Goal: Task Accomplishment & Management: Use online tool/utility

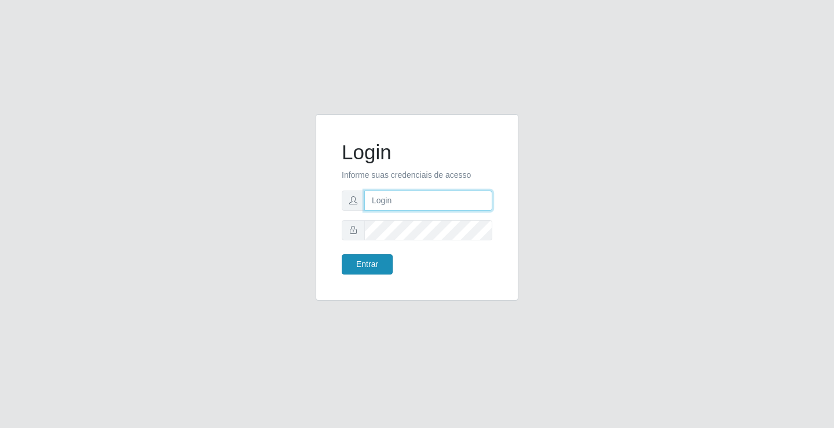
type input "[EMAIL_ADDRESS][DOMAIN_NAME]"
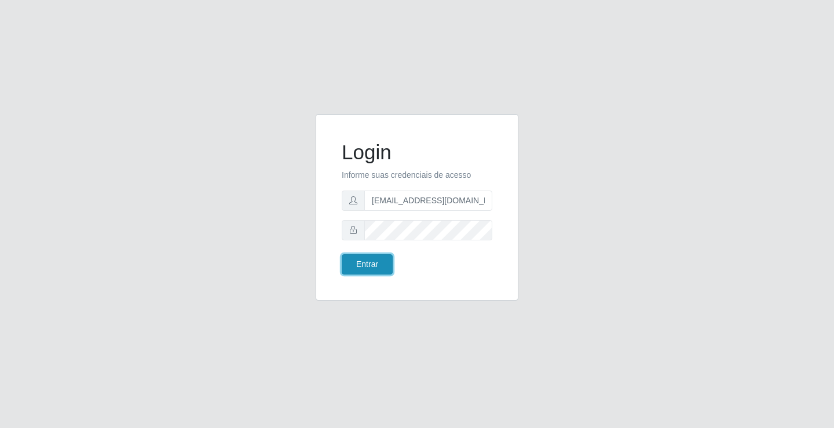
click at [357, 272] on button "Entrar" at bounding box center [367, 264] width 51 height 20
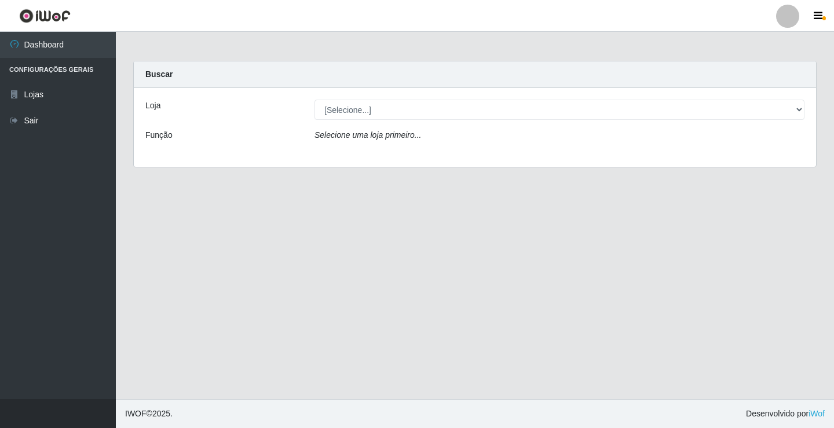
drag, startPoint x: 501, startPoint y: 87, endPoint x: 502, endPoint y: 94, distance: 7.0
click at [502, 87] on div "Buscar" at bounding box center [475, 74] width 682 height 27
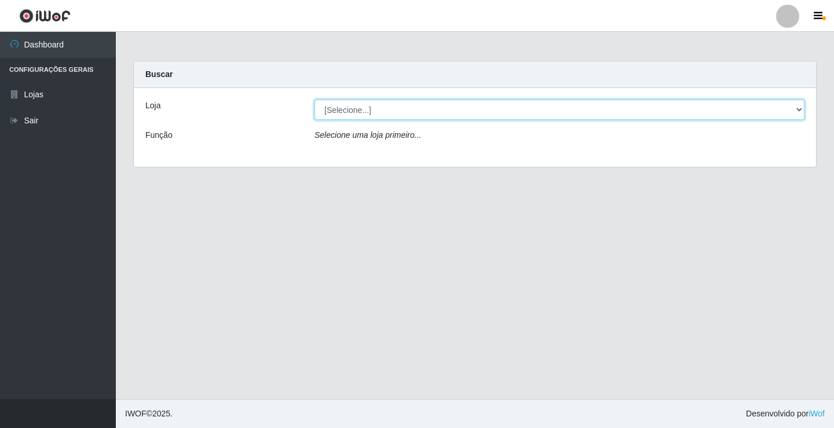
click at [502, 104] on select "[Selecione...] Rede Potiguar 4 - Extremoz" at bounding box center [560, 110] width 490 height 20
select select "78"
click at [315, 100] on select "[Selecione...] Rede Potiguar 4 - Extremoz" at bounding box center [560, 110] width 490 height 20
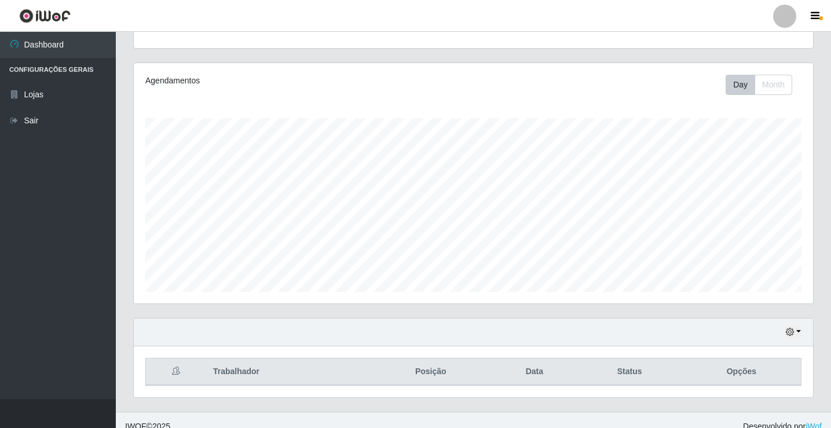
scroll to position [135, 0]
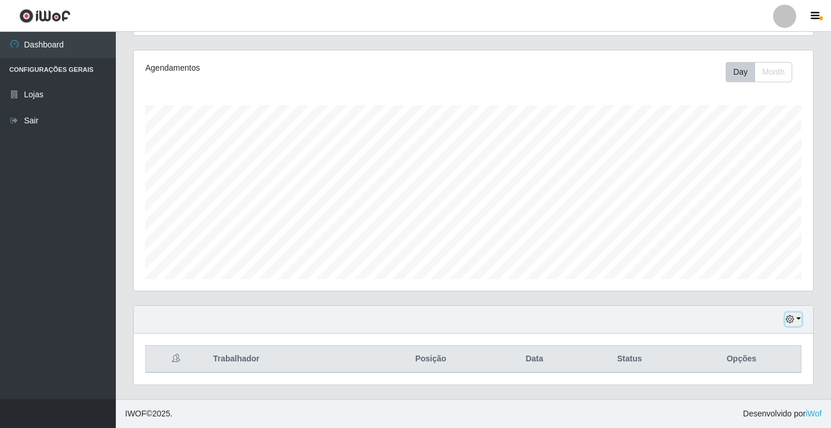
click at [791, 317] on icon "button" at bounding box center [790, 319] width 8 height 8
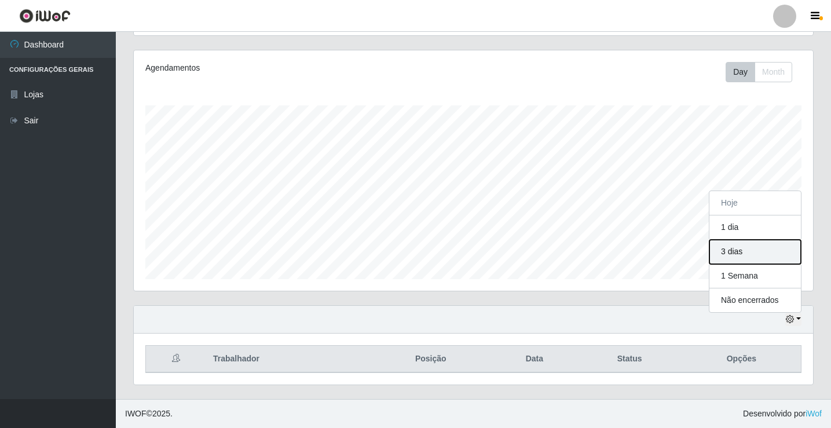
click at [773, 249] on button "3 dias" at bounding box center [756, 252] width 92 height 24
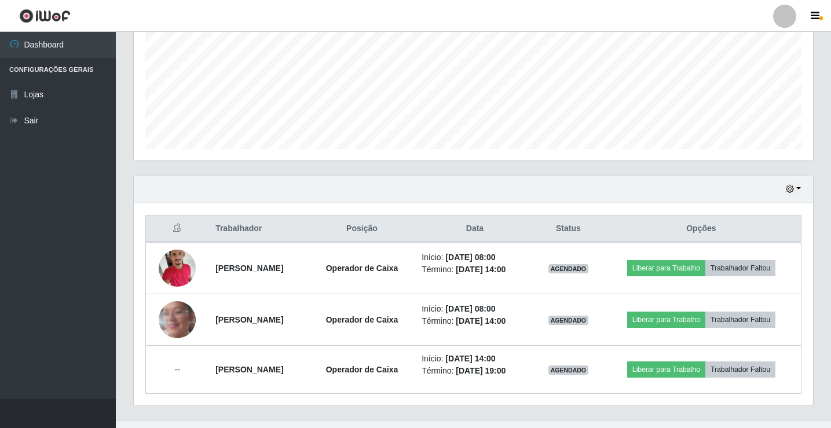
scroll to position [286, 0]
